Goal: Find specific page/section

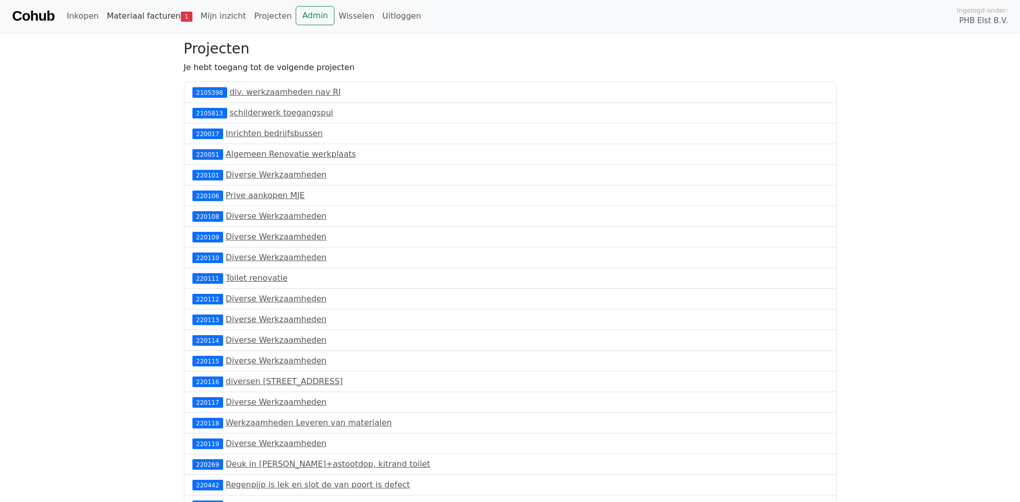
click at [147, 14] on link "Materiaal facturen 1" at bounding box center [150, 16] width 94 height 20
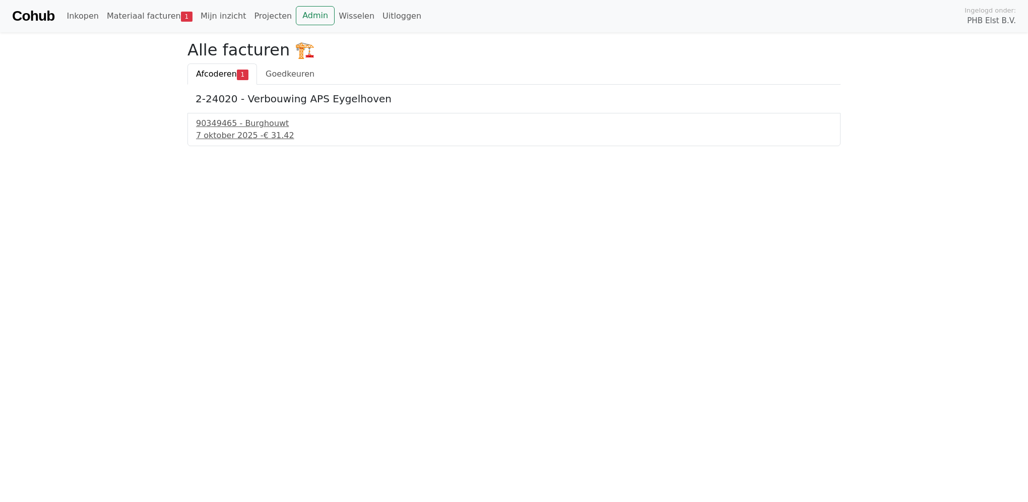
click at [41, 17] on link "Cohub" at bounding box center [33, 16] width 42 height 24
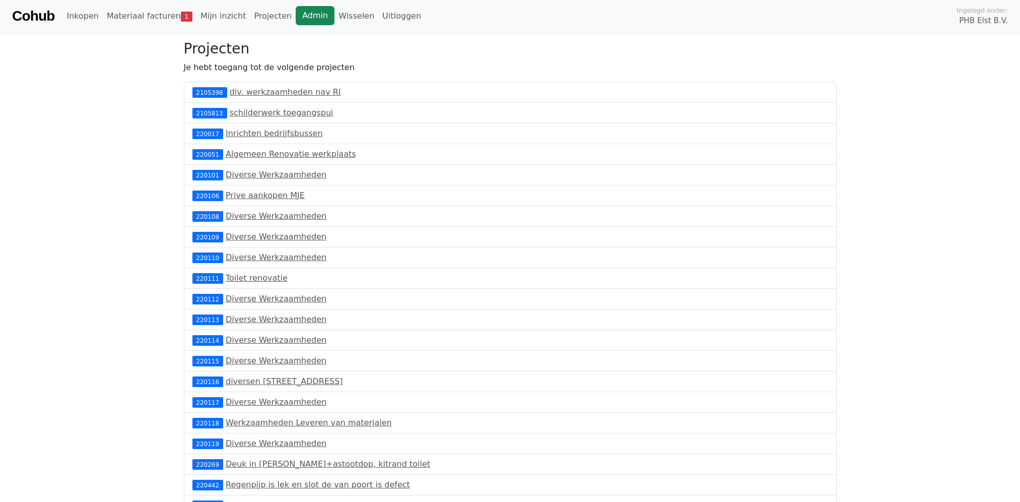
click at [299, 15] on link "Admin" at bounding box center [315, 15] width 39 height 19
